Goal: Information Seeking & Learning: Learn about a topic

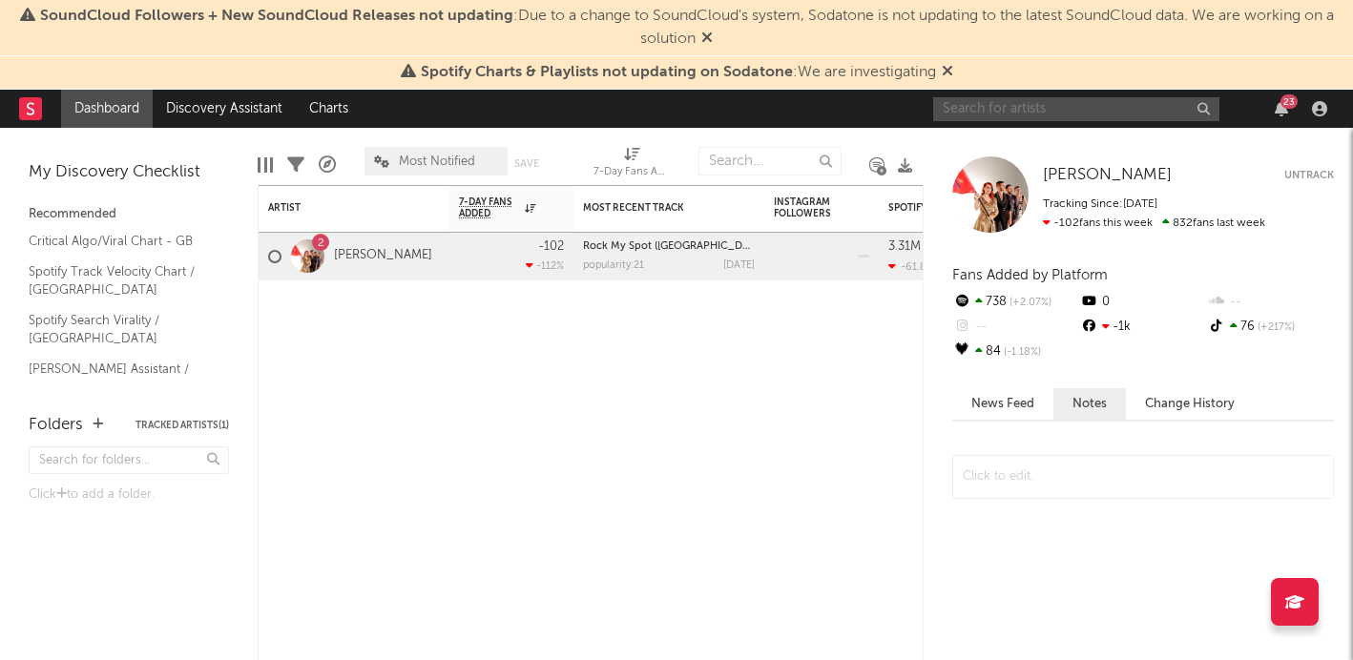
click at [988, 106] on input "text" at bounding box center [1076, 109] width 286 height 24
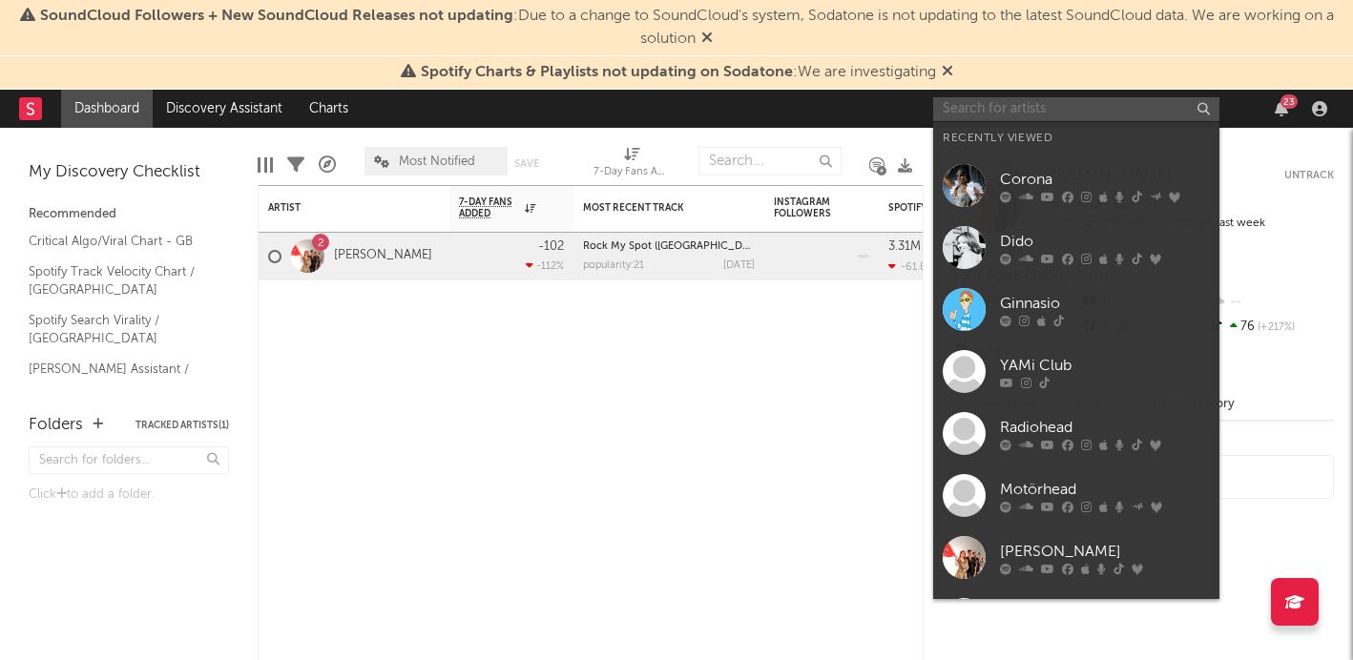
paste input "[URL][DOMAIN_NAME]"
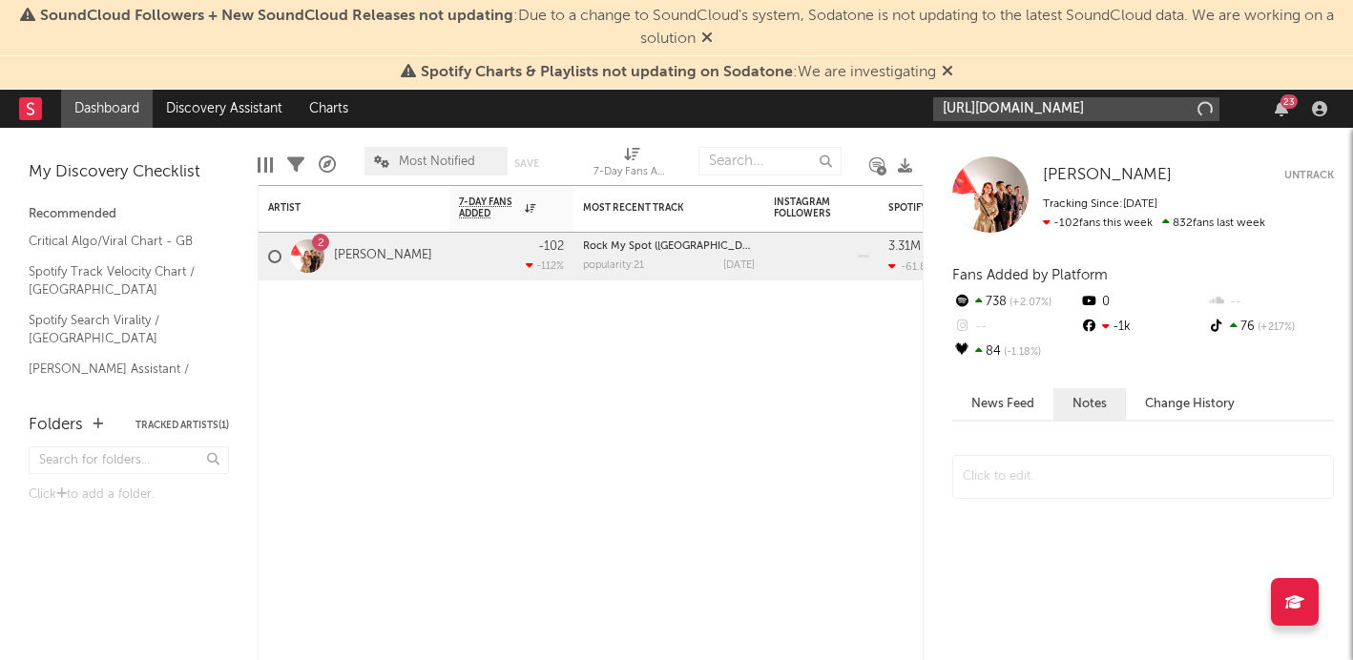
scroll to position [0, 1]
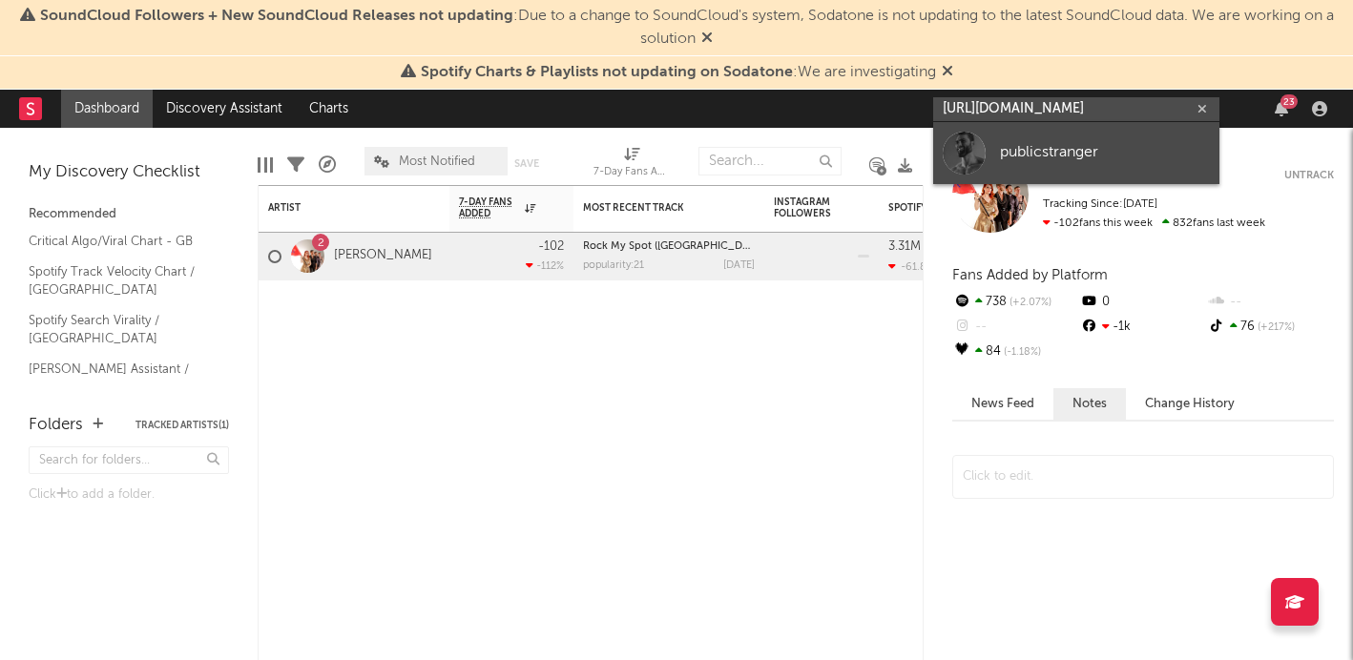
type input "[URL][DOMAIN_NAME]"
click at [1037, 156] on div "publicstranger" at bounding box center [1105, 152] width 210 height 23
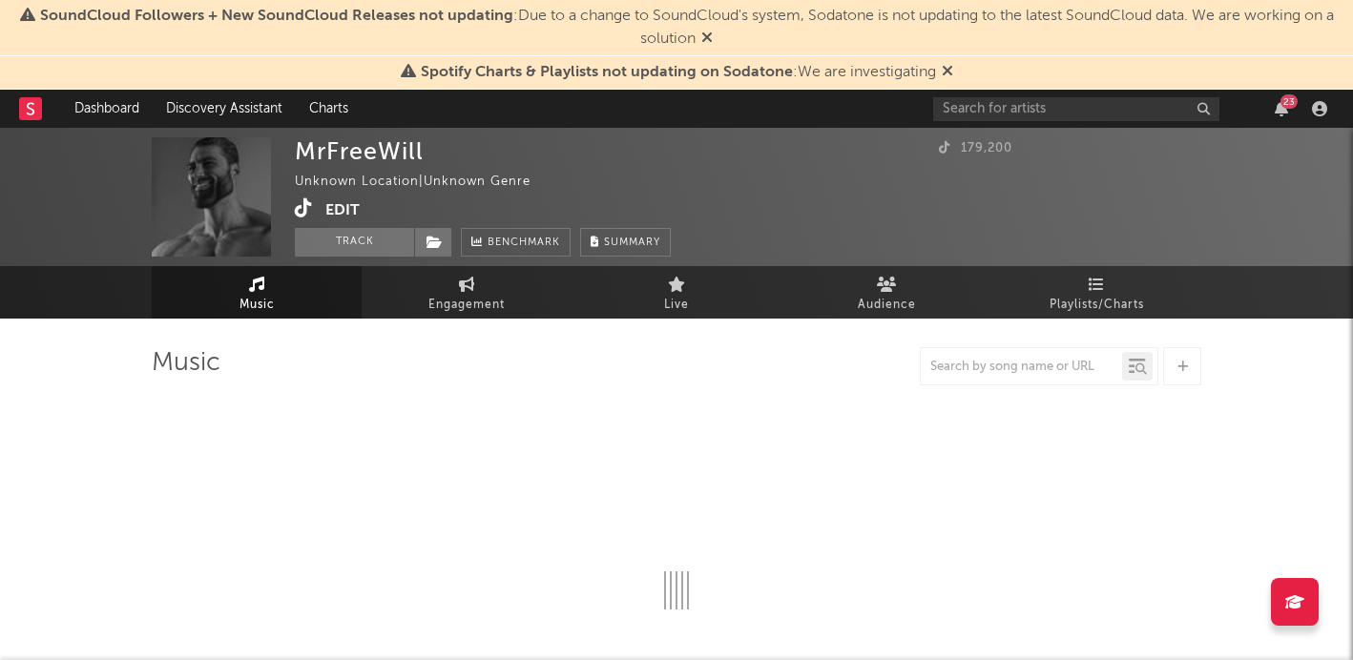
select select "1w"
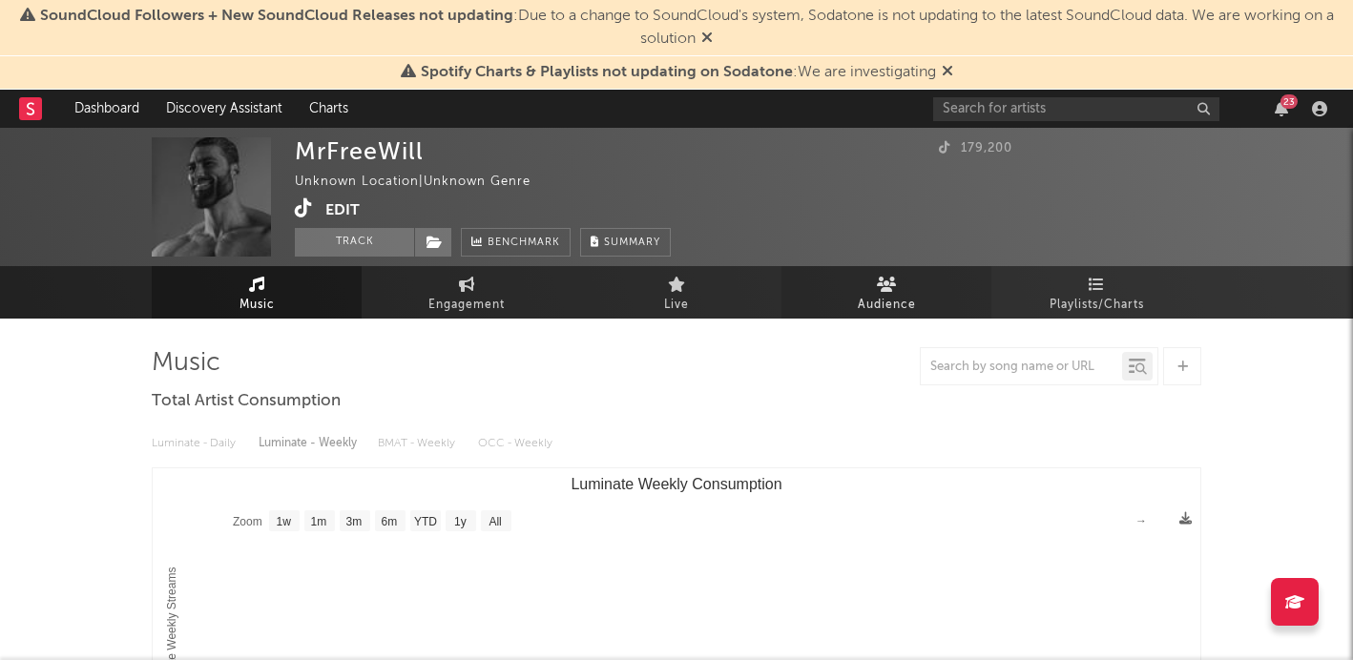
click at [875, 283] on link "Audience" at bounding box center [886, 292] width 210 height 52
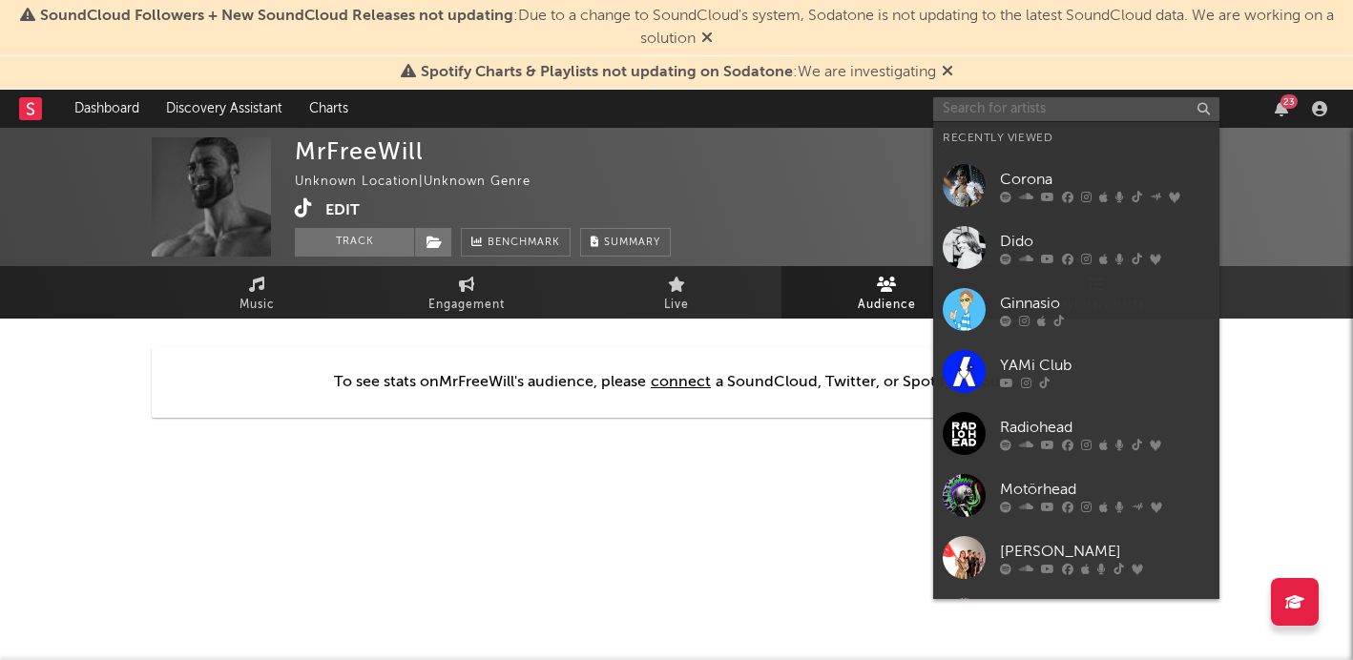
click at [1018, 106] on input "text" at bounding box center [1076, 109] width 286 height 24
paste input "[URL][DOMAIN_NAME][PERSON_NAME][DOMAIN_NAME][PERSON_NAME][PERSON_NAME]"
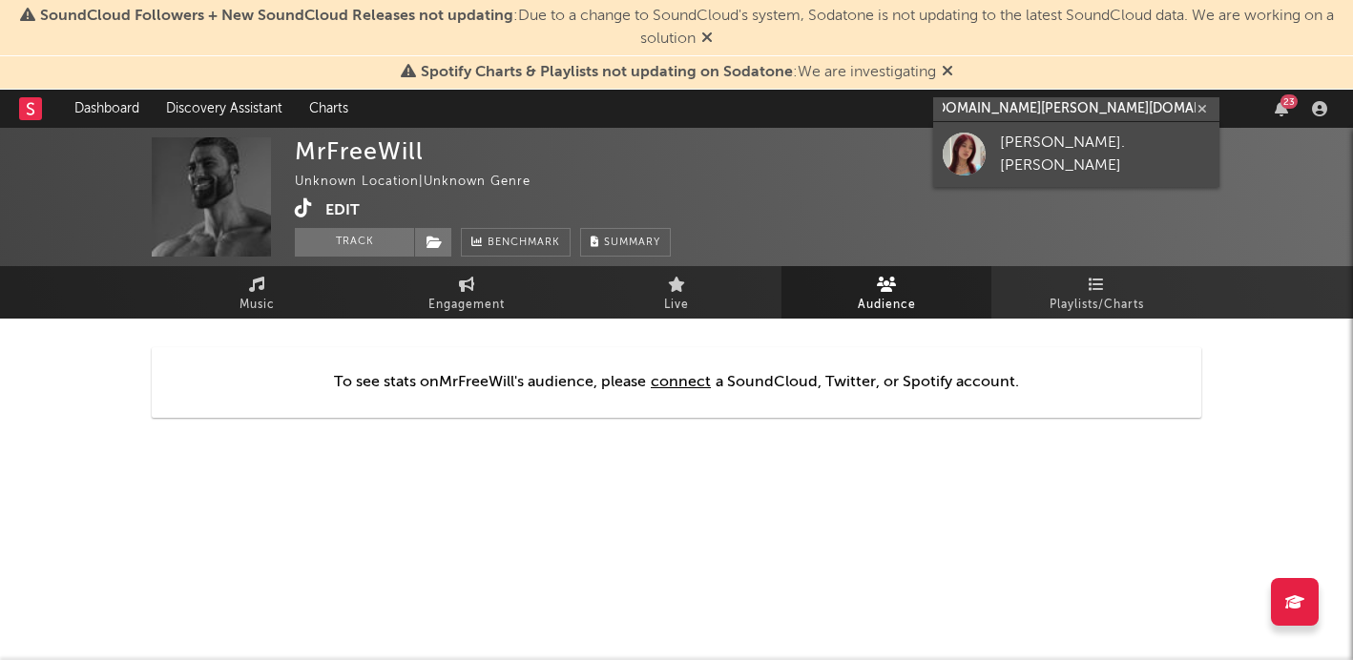
type input "[URL][DOMAIN_NAME][PERSON_NAME][DOMAIN_NAME][PERSON_NAME][PERSON_NAME]"
click at [1028, 152] on div "[PERSON_NAME].[PERSON_NAME]" at bounding box center [1105, 155] width 210 height 46
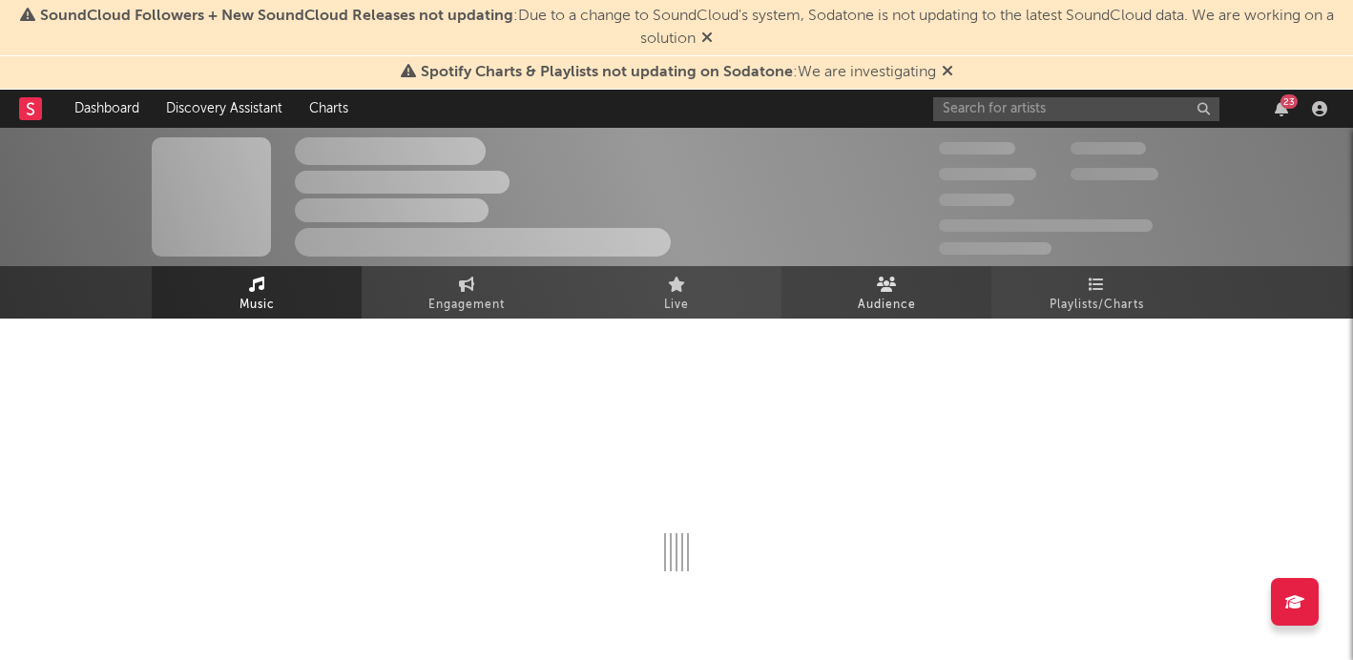
select select "1w"
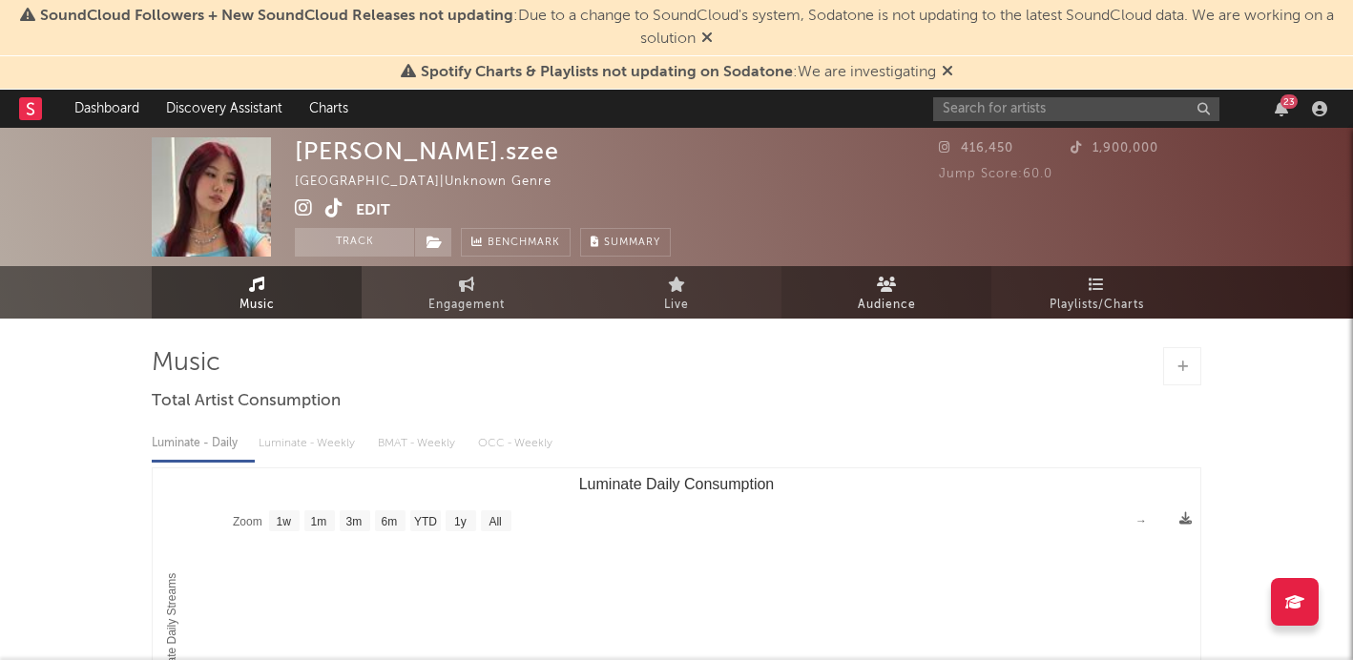
click at [855, 292] on link "Audience" at bounding box center [886, 292] width 210 height 52
